Goal: Ask a question

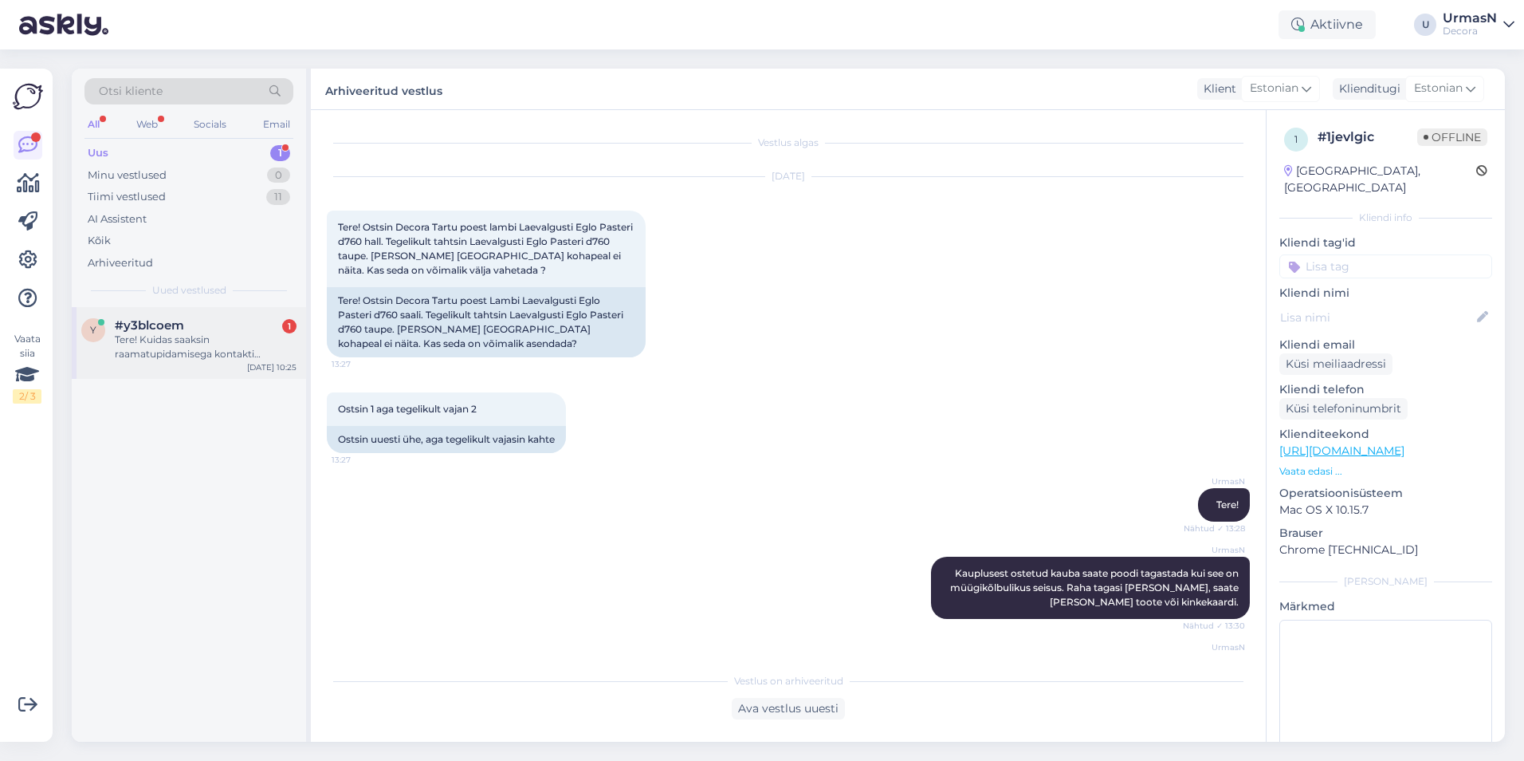
scroll to position [601, 0]
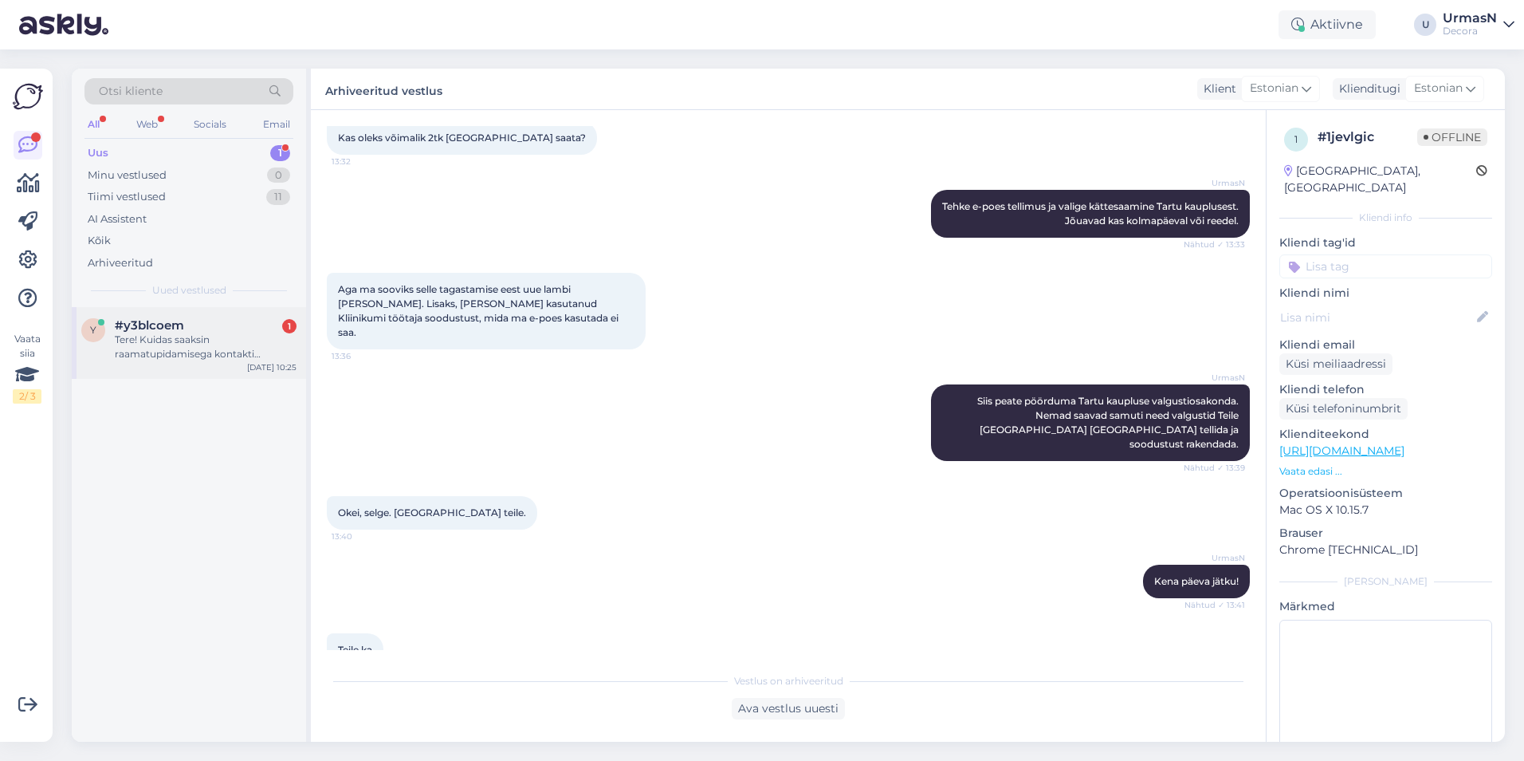
click at [171, 332] on div "Tere! Kuidas saaksin raamatupidamisega kontakti [GEOGRAPHIC_DATA]?" at bounding box center [206, 346] width 182 height 29
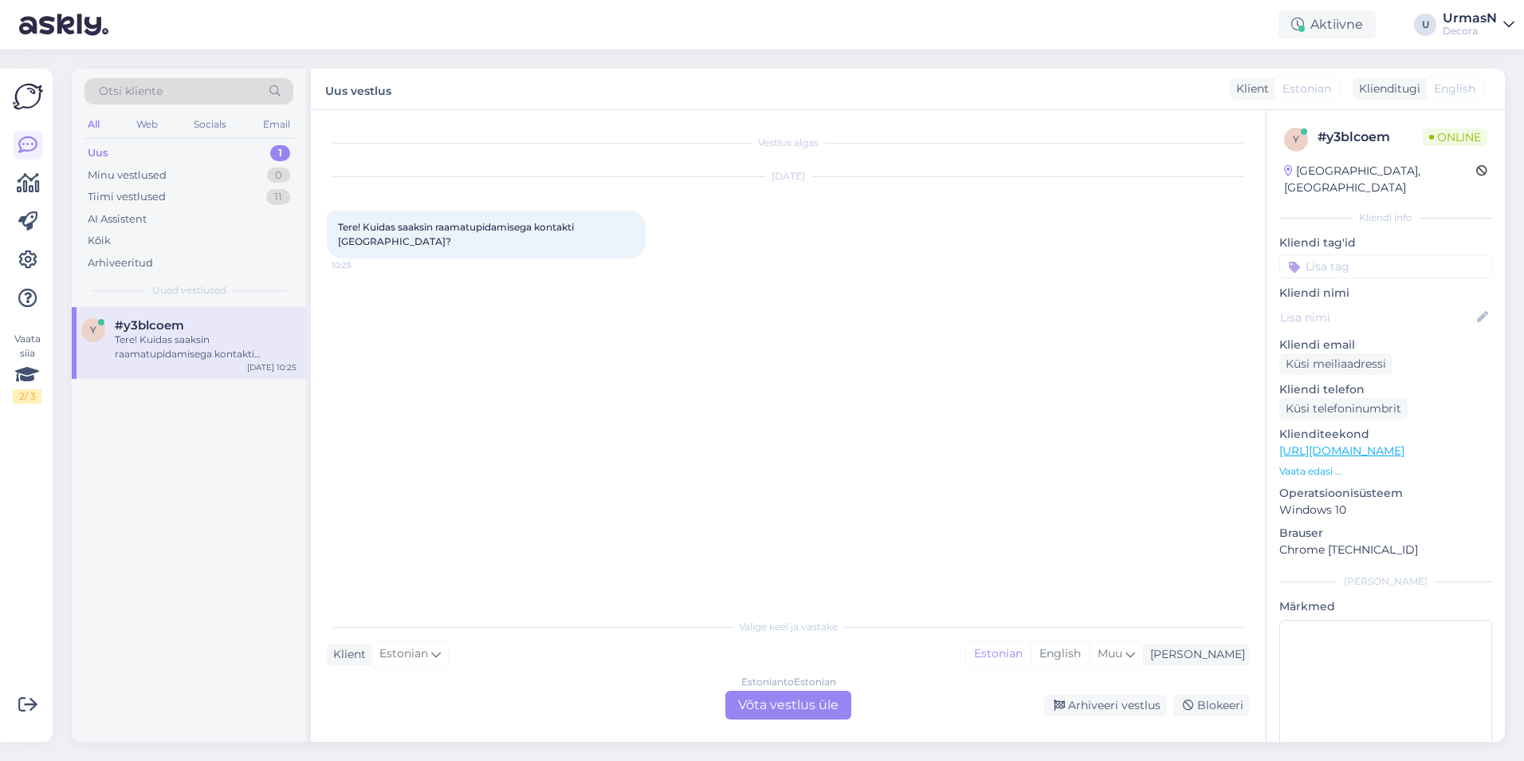
scroll to position [0, 0]
click at [1301, 464] on p "Vaata edasi ..." at bounding box center [1386, 471] width 213 height 14
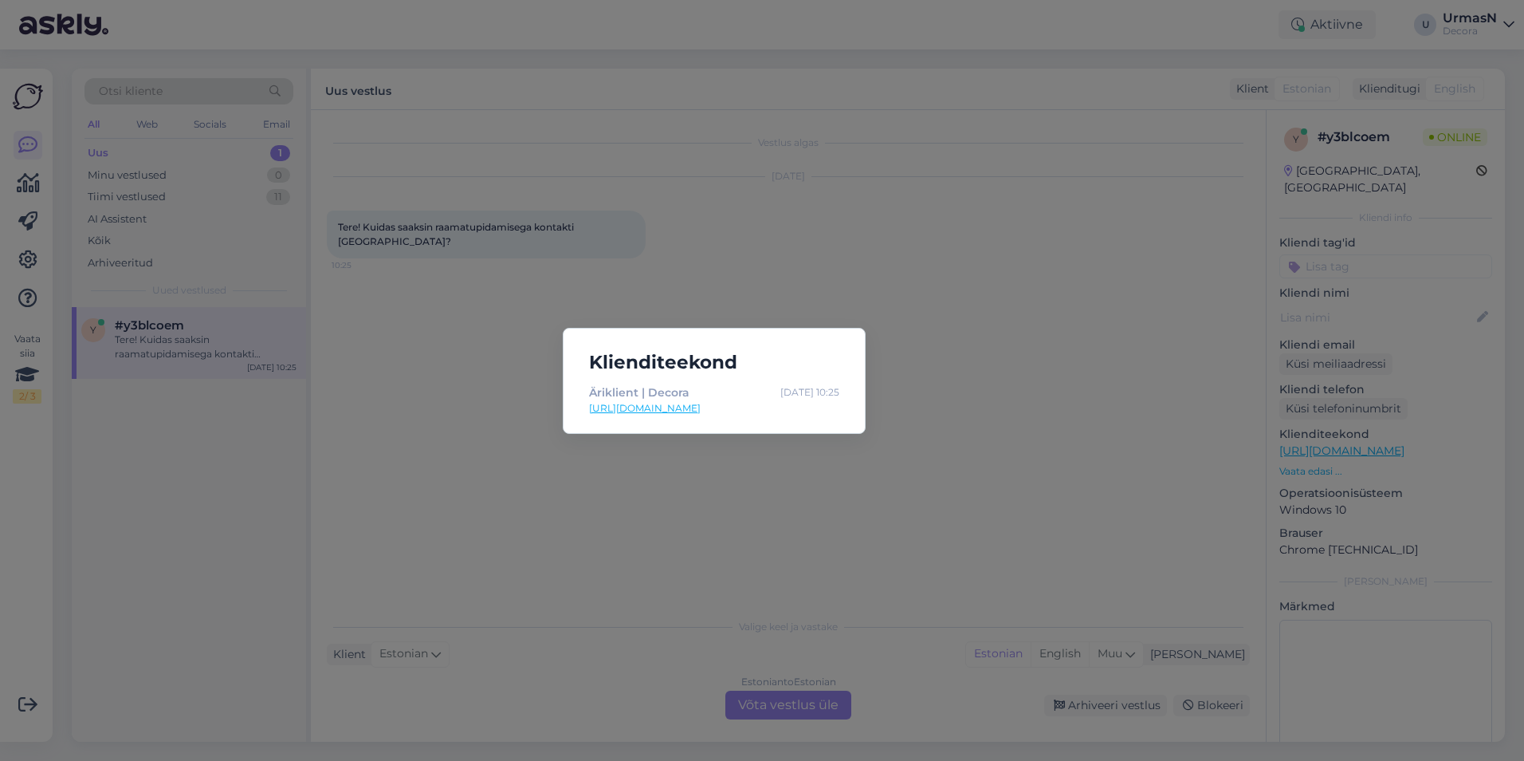
click at [1036, 455] on div "Klienditeekond Äriklient | Decora [DATE] 10:25 [URL][DOMAIN_NAME]" at bounding box center [762, 380] width 1524 height 761
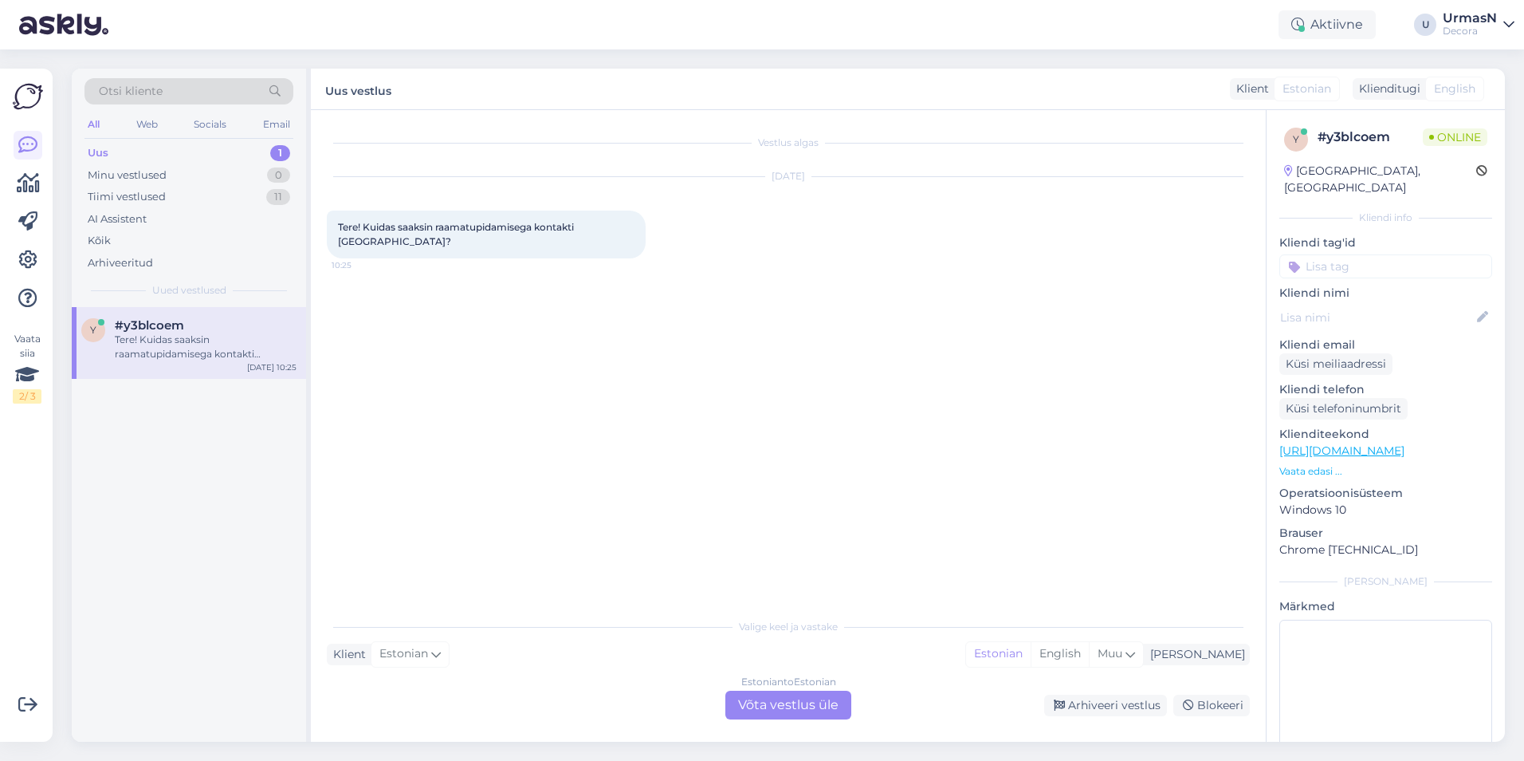
click at [796, 698] on div "Estonian to Estonian Võta vestlus üle" at bounding box center [789, 704] width 126 height 29
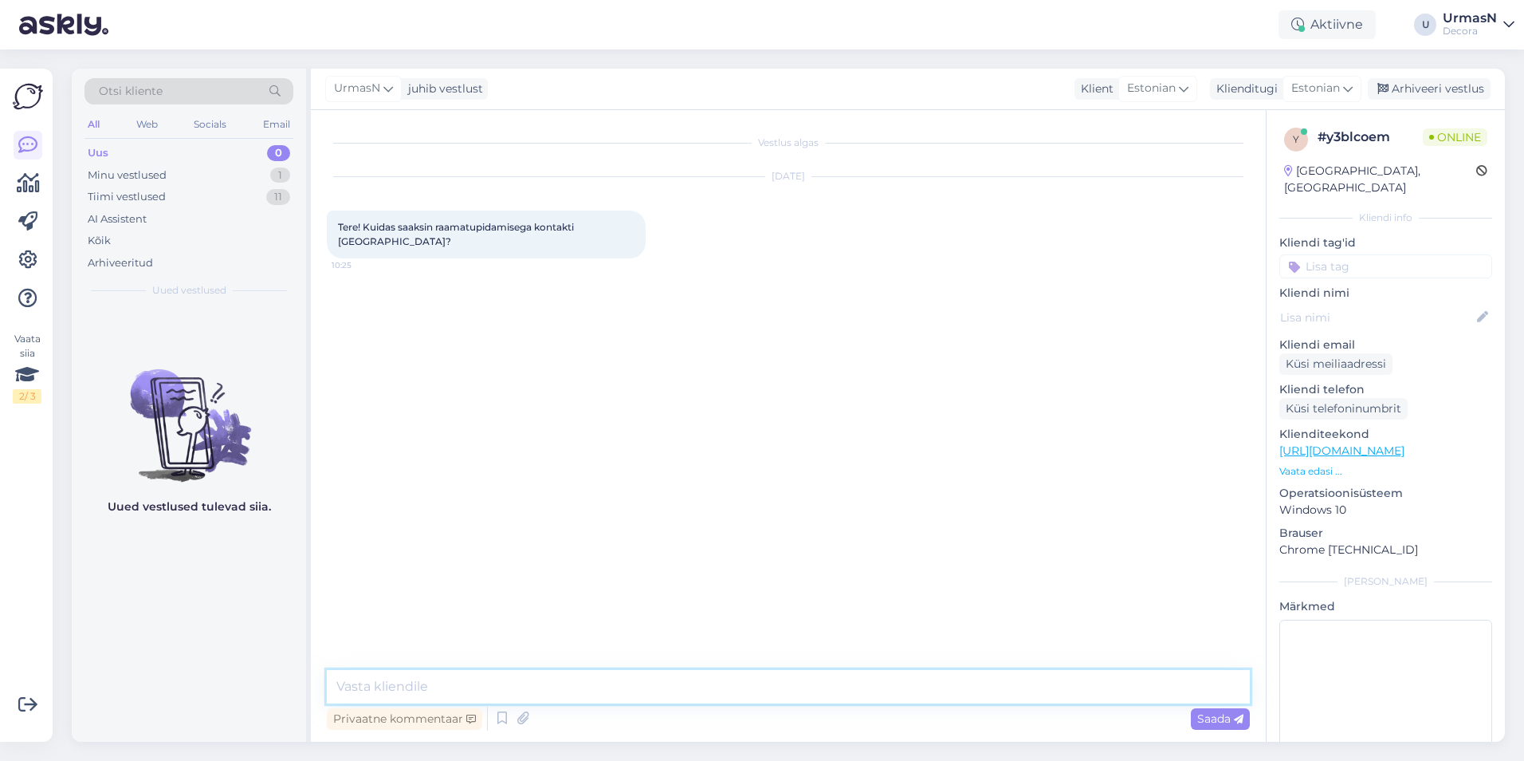
click at [531, 676] on textarea at bounding box center [788, 686] width 923 height 33
type textarea "Tere!"
click at [1300, 464] on p "Vaata edasi ..." at bounding box center [1386, 471] width 213 height 14
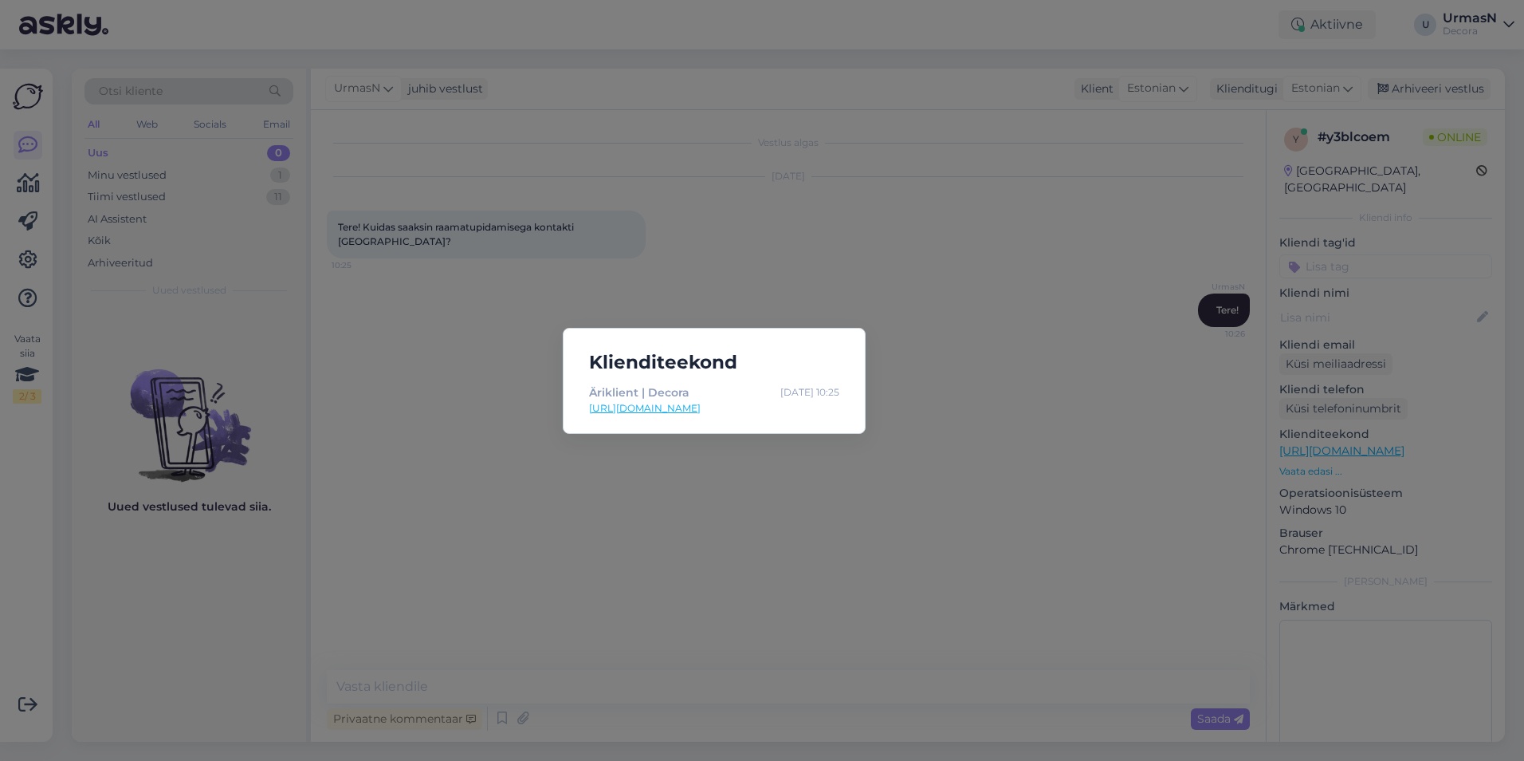
click at [462, 544] on div "Klienditeekond Äriklient | Decora [DATE] 10:25 [URL][DOMAIN_NAME]" at bounding box center [762, 380] width 1524 height 761
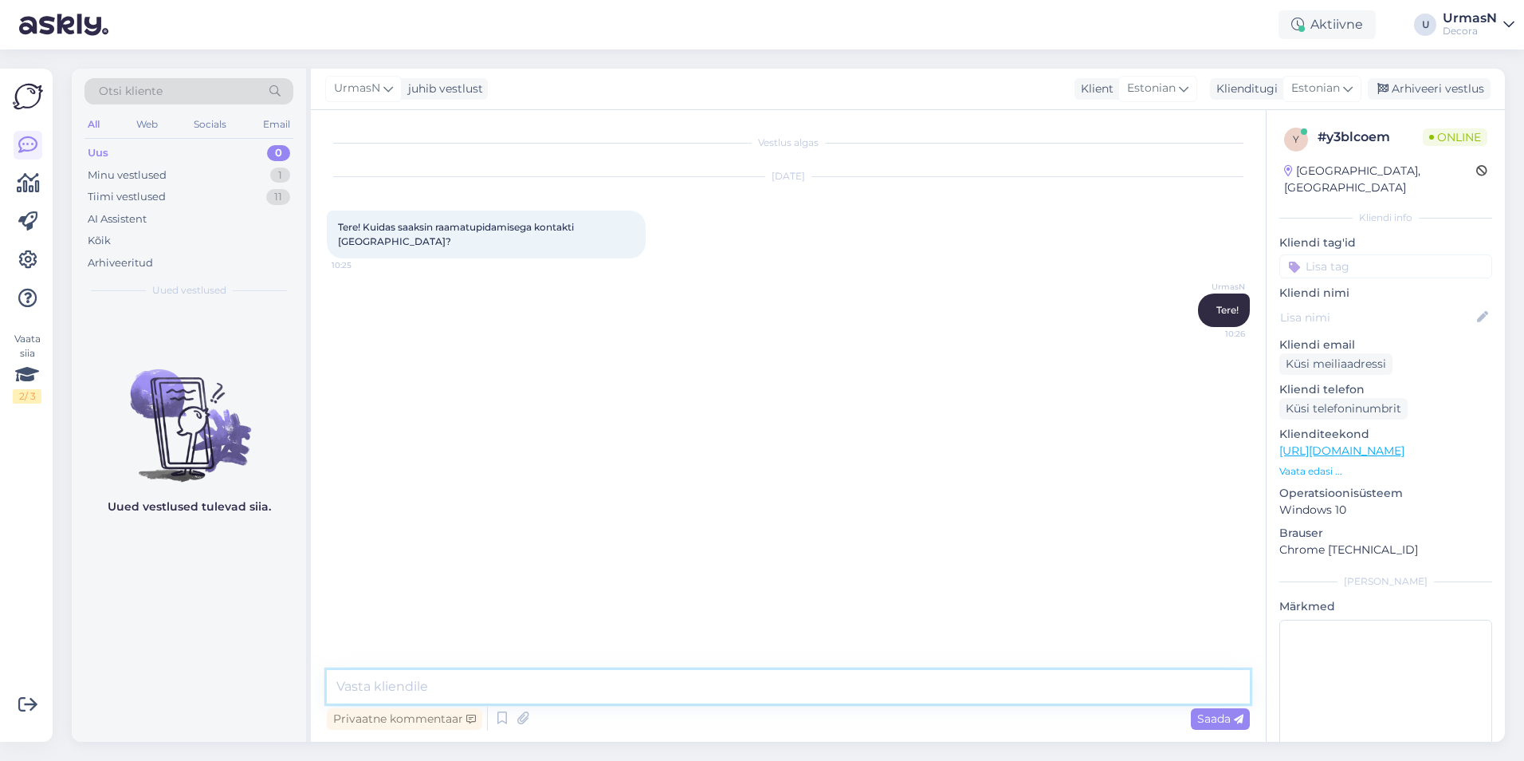
click at [380, 686] on textarea at bounding box center [788, 686] width 923 height 33
paste textarea "[EMAIL_ADDRESS][DOMAIN_NAME]"
paste textarea "5304 3550"
type textarea "Krediidiosakonna kontakt on [EMAIL_ADDRESS][DOMAIN_NAME] 5304 3550"
click at [1198, 718] on span "Saada" at bounding box center [1221, 718] width 46 height 14
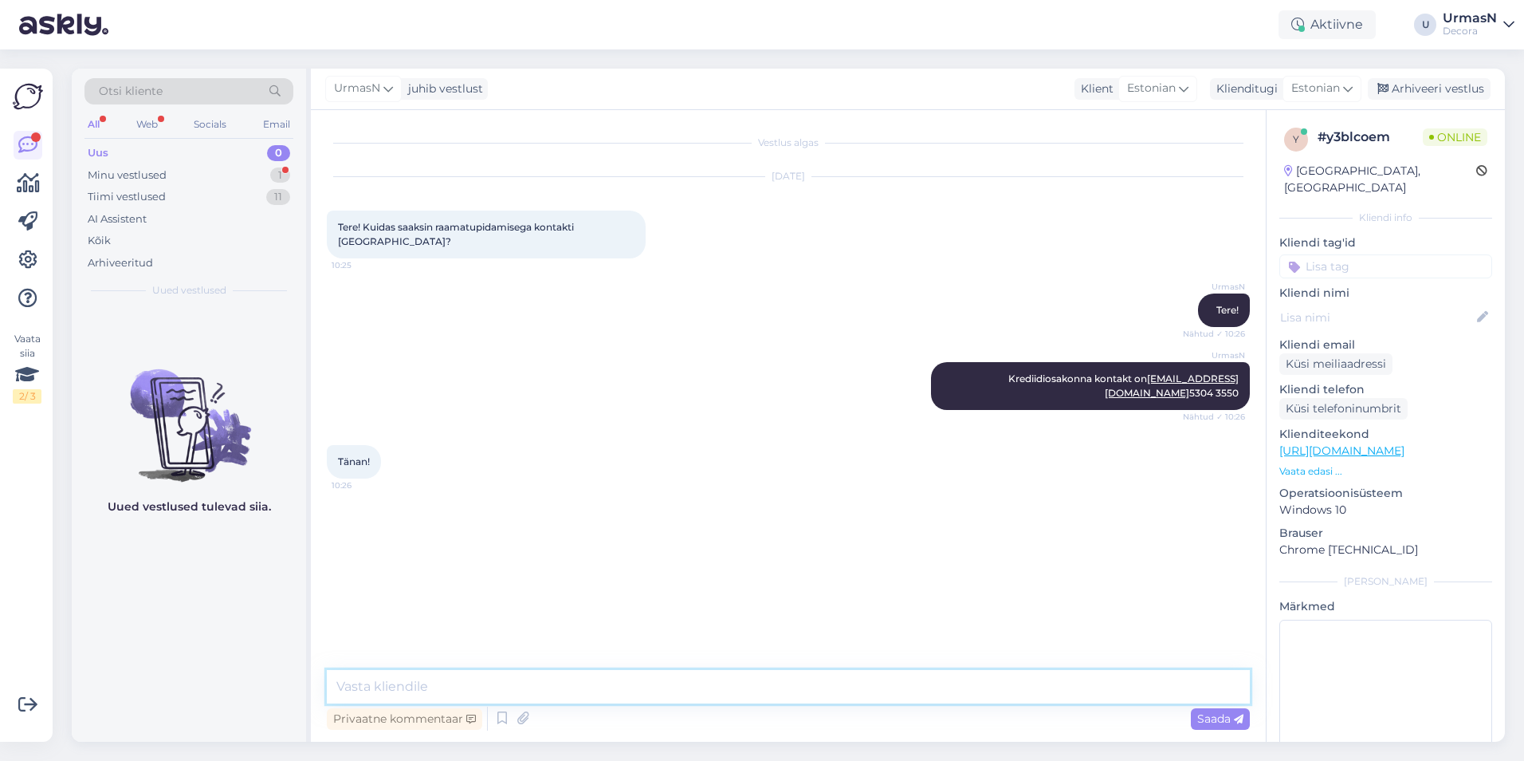
click at [470, 697] on textarea at bounding box center [788, 686] width 923 height 33
type textarea "Kena päeva jätku!"
